Goal: Transaction & Acquisition: Purchase product/service

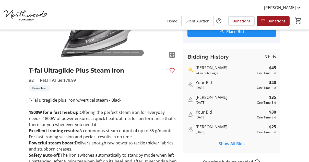
scroll to position [77, 0]
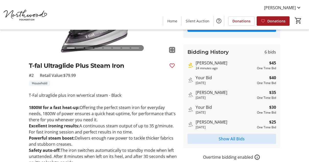
click at [234, 138] on span "Show All Bids" at bounding box center [232, 139] width 26 height 6
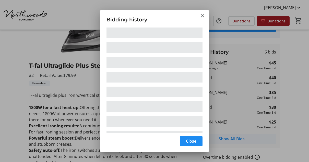
scroll to position [0, 0]
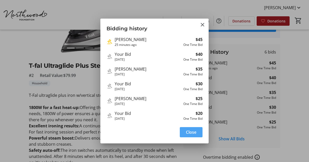
click at [194, 134] on span "Close" at bounding box center [191, 132] width 10 height 6
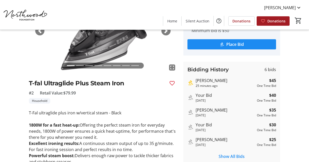
scroll to position [51, 0]
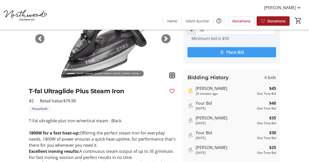
click at [231, 51] on span "Place Bid" at bounding box center [235, 52] width 18 height 6
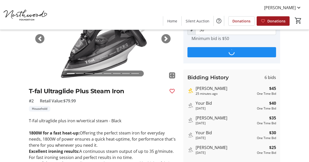
scroll to position [0, 0]
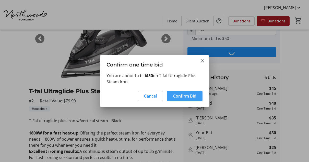
click at [180, 96] on span "Confirm Bid" at bounding box center [184, 96] width 23 height 6
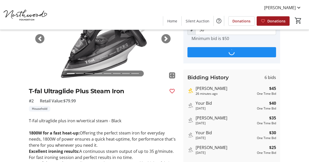
type input "55"
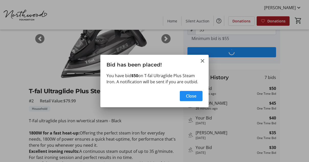
scroll to position [0, 0]
click at [187, 95] on span "Close" at bounding box center [191, 96] width 10 height 6
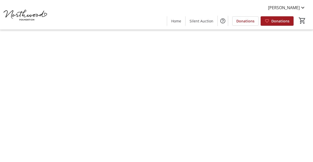
type input "55"
